Goal: Information Seeking & Learning: Check status

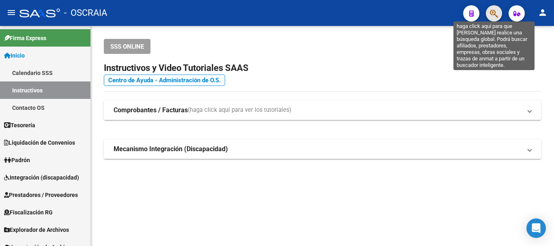
click at [496, 13] on icon "button" at bounding box center [494, 13] width 8 height 9
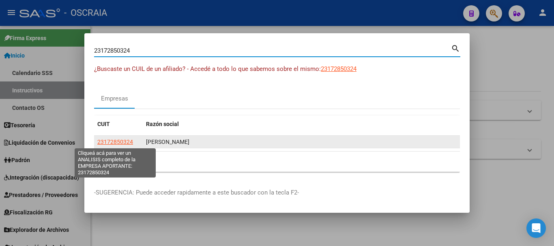
click at [123, 143] on span "23172850324" at bounding box center [115, 142] width 36 height 6
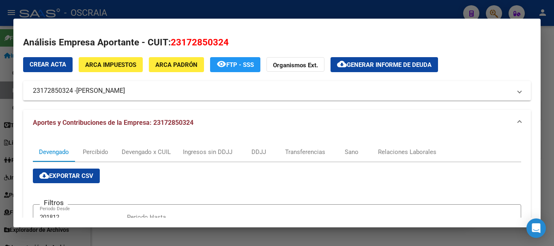
drag, startPoint x: 269, startPoint y: 11, endPoint x: 124, endPoint y: 36, distance: 147.6
click at [268, 11] on div at bounding box center [277, 123] width 554 height 246
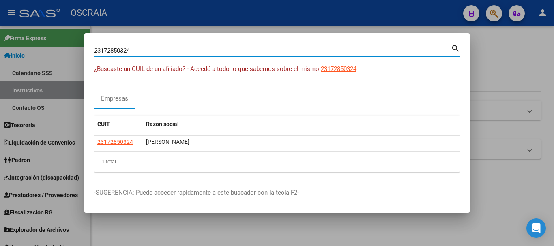
paste input "259041139"
drag, startPoint x: 151, startPoint y: 50, endPoint x: 24, endPoint y: 52, distance: 126.9
click at [24, 52] on div "23259041139 Buscar (apellido, dni, cuil, nro traspaso, cuit, obra social) searc…" at bounding box center [277, 123] width 554 height 246
type input "23259041139"
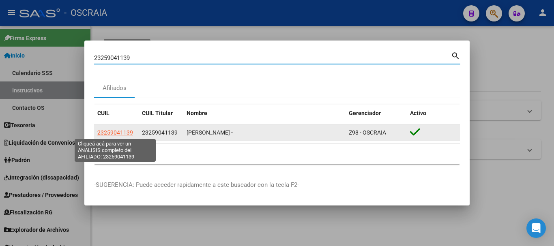
click at [122, 132] on span "23259041139" at bounding box center [115, 132] width 36 height 6
type textarea "23259041139"
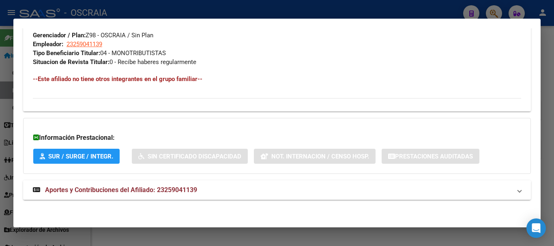
click at [191, 185] on strong "Aportes y Contribuciones del Afiliado: 23259041139" at bounding box center [115, 190] width 164 height 10
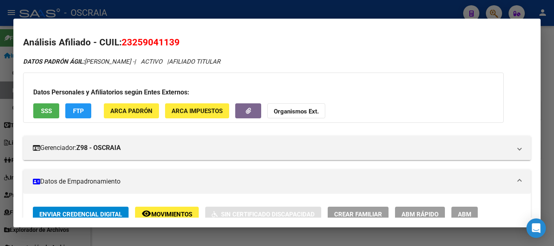
drag, startPoint x: 434, startPoint y: 3, endPoint x: 450, endPoint y: 0, distance: 16.4
click at [433, 3] on div at bounding box center [277, 123] width 554 height 246
